Goal: Find specific page/section: Find specific page/section

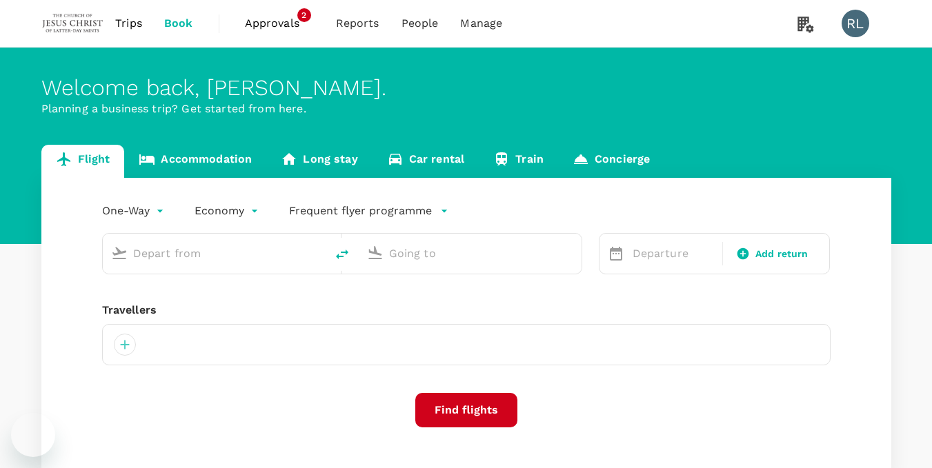
click at [128, 26] on span "Trips" at bounding box center [128, 23] width 27 height 17
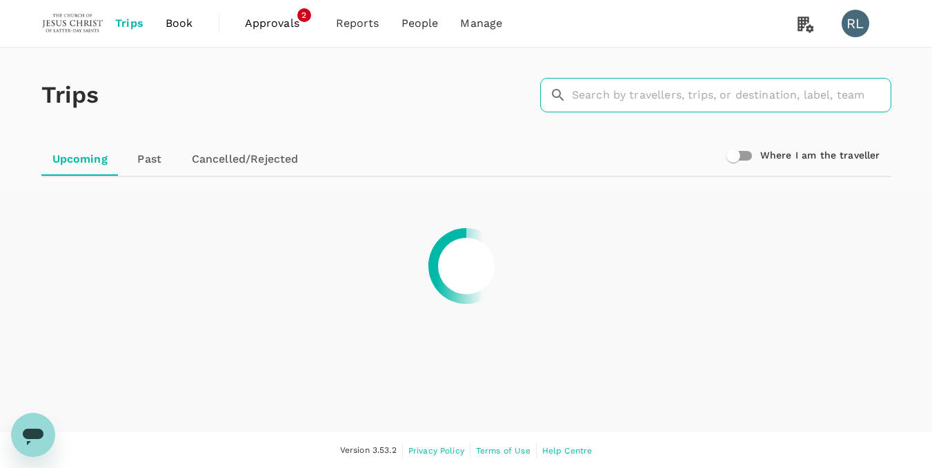
click at [592, 99] on input "text" at bounding box center [731, 95] width 319 height 34
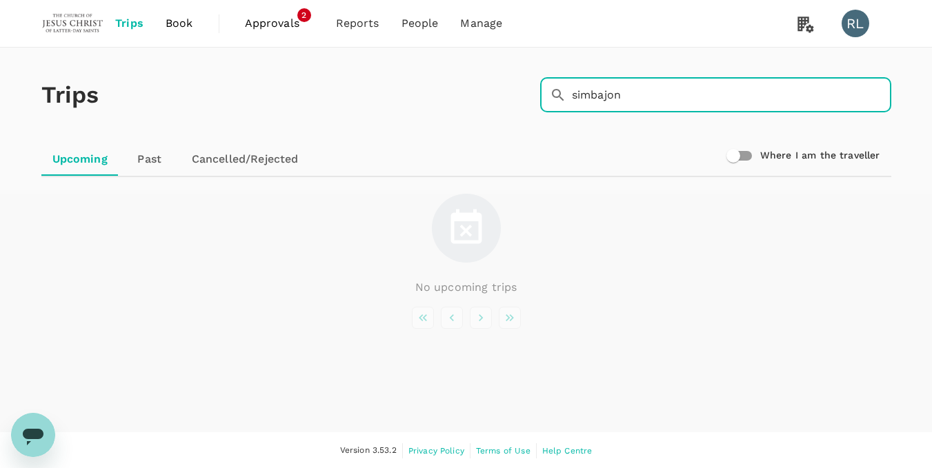
click at [85, 158] on link "Upcoming" at bounding box center [79, 159] width 77 height 33
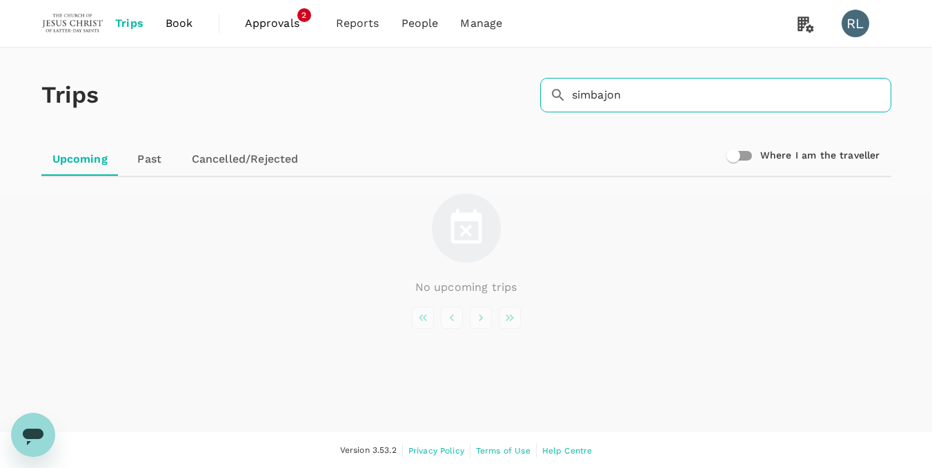
click at [636, 97] on input "simbajon" at bounding box center [731, 95] width 319 height 34
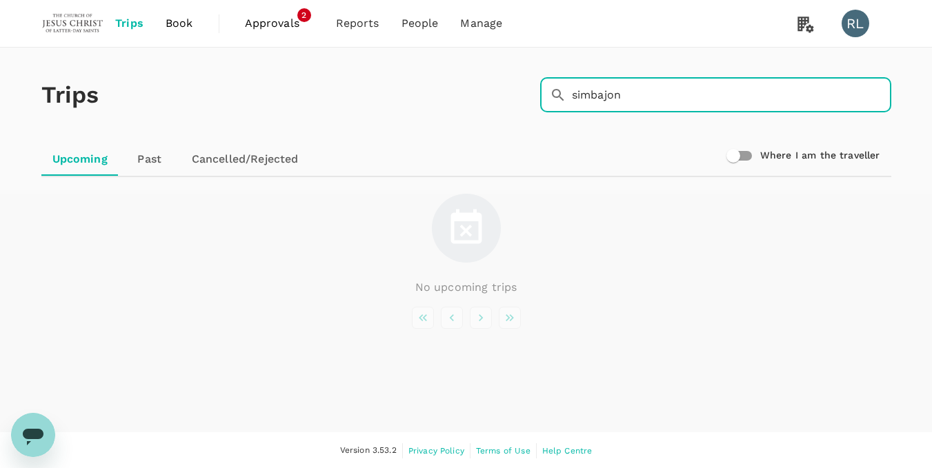
drag, startPoint x: 639, startPoint y: 94, endPoint x: 556, endPoint y: 86, distance: 82.4
click at [556, 86] on div "​ simbajon ​" at bounding box center [715, 95] width 351 height 34
type input "simbajon"
click at [363, 23] on span "Reports" at bounding box center [357, 23] width 43 height 17
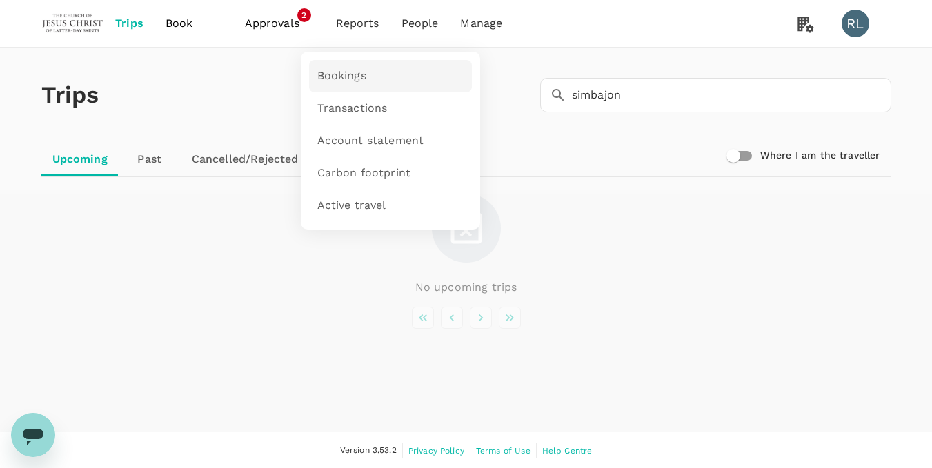
click at [351, 72] on span "Bookings" at bounding box center [341, 76] width 49 height 16
